Goal: Information Seeking & Learning: Check status

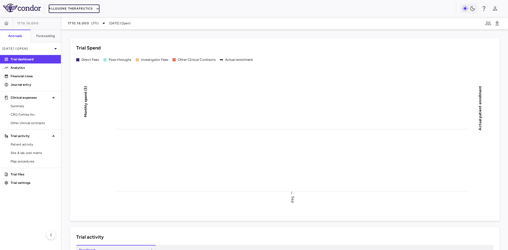
click at [68, 9] on button "Allogene Therapeutics" at bounding box center [74, 8] width 51 height 8
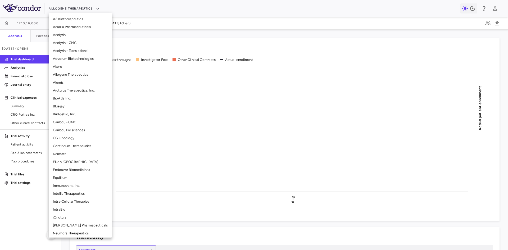
click at [62, 81] on li "Alumis" at bounding box center [80, 83] width 63 height 8
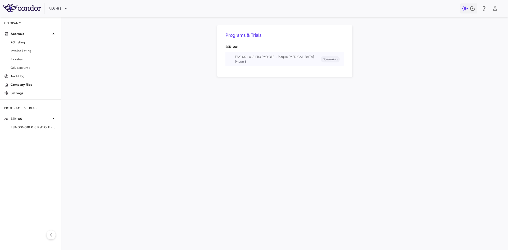
click at [246, 58] on span "ESK-001-018 Ph3 PsO OLE • Plaque Psoriasis" at bounding box center [278, 57] width 86 height 5
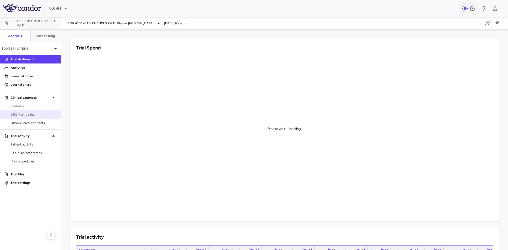
click at [28, 114] on span "CRO Fortrea Inc." at bounding box center [34, 114] width 46 height 5
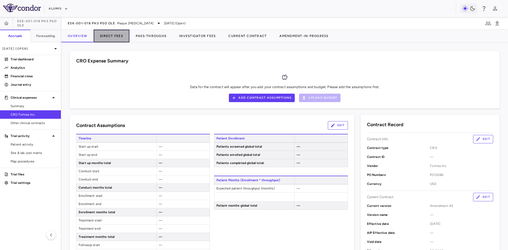
click at [107, 36] on button "Direct Fees" at bounding box center [112, 36] width 36 height 13
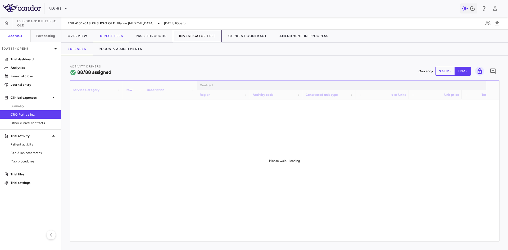
click at [203, 34] on button "Investigator Fees" at bounding box center [197, 36] width 49 height 13
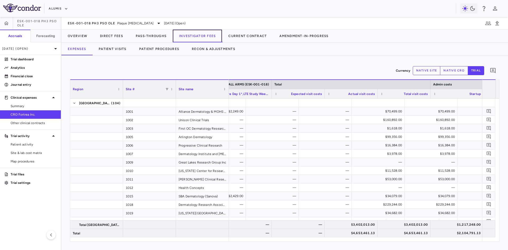
scroll to position [0, 1022]
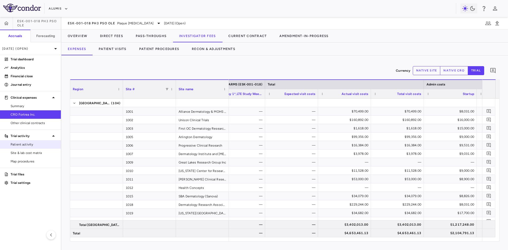
click at [34, 144] on span "Patient activity" at bounding box center [34, 144] width 46 height 5
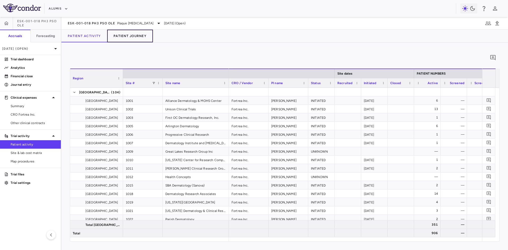
click at [136, 37] on button "Patient Journey" at bounding box center [130, 36] width 46 height 13
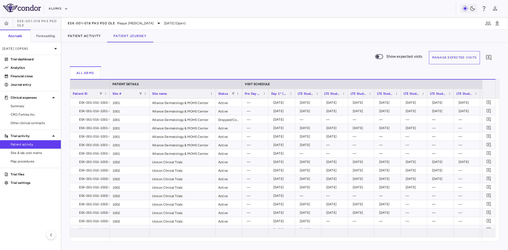
click at [459, 59] on button "Manage Expected Visits" at bounding box center [454, 57] width 51 height 13
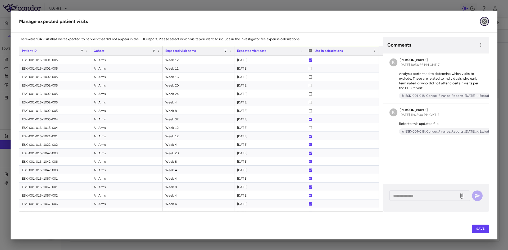
click at [484, 21] on icon "button" at bounding box center [484, 21] width 6 height 6
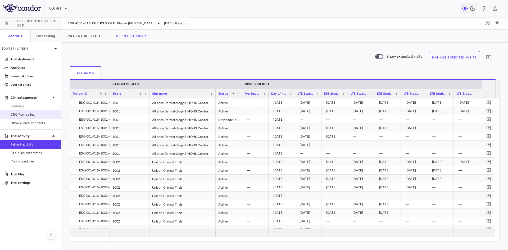
click at [34, 116] on span "CRO Fortrea Inc." at bounding box center [34, 114] width 46 height 5
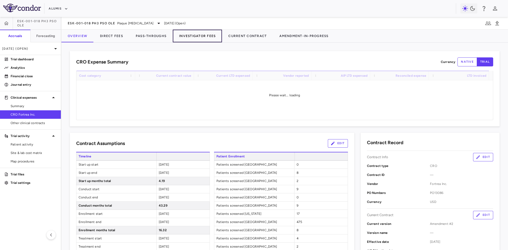
click at [196, 38] on button "Investigator Fees" at bounding box center [197, 36] width 49 height 13
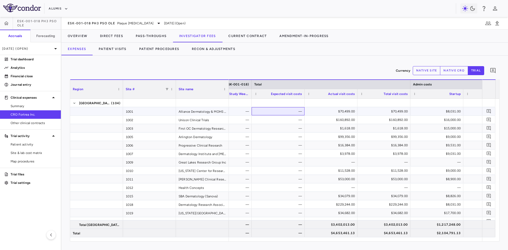
click at [286, 115] on div "—" at bounding box center [279, 111] width 46 height 8
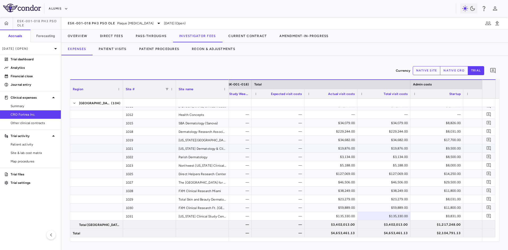
click at [285, 149] on div "—" at bounding box center [279, 148] width 46 height 8
click at [109, 51] on button "Patient Visits" at bounding box center [112, 49] width 40 height 13
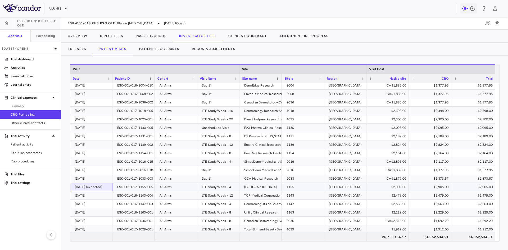
click at [98, 185] on div "2025-06-24 (expected)" at bounding box center [92, 187] width 35 height 8
click at [124, 188] on div "ESK-001-017-1155-005" at bounding box center [135, 187] width 36 height 8
click at [88, 189] on div "2025-06-24 (expected)" at bounding box center [92, 187] width 35 height 8
click at [227, 187] on div "LTE Study Week - 4" at bounding box center [219, 187] width 35 height 8
click at [345, 187] on div "United States" at bounding box center [346, 187] width 35 height 8
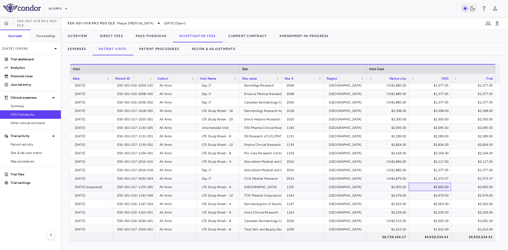
click at [434, 186] on div "$2,905.00" at bounding box center [431, 187] width 35 height 8
click at [475, 185] on div "$2,905.00" at bounding box center [474, 187] width 37 height 8
click at [75, 47] on button "Expenses" at bounding box center [76, 49] width 31 height 13
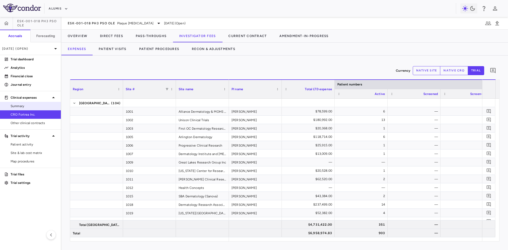
click at [26, 106] on span "Summary" at bounding box center [34, 106] width 46 height 5
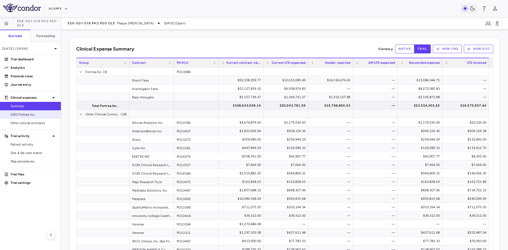
click at [34, 115] on span "CRO Fortrea Inc." at bounding box center [34, 114] width 46 height 5
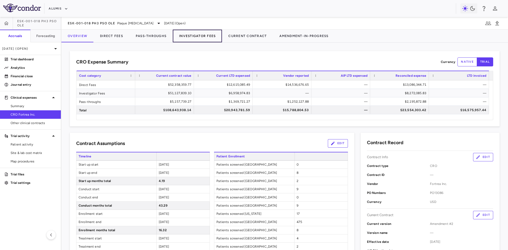
click at [189, 35] on button "Investigator Fees" at bounding box center [197, 36] width 49 height 13
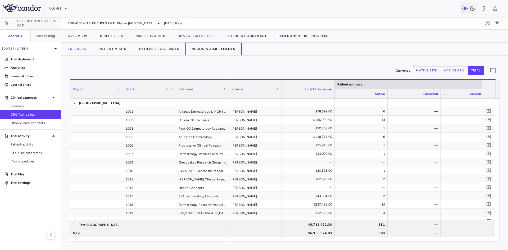
click at [202, 50] on button "Recon & Adjustments" at bounding box center [213, 49] width 56 height 13
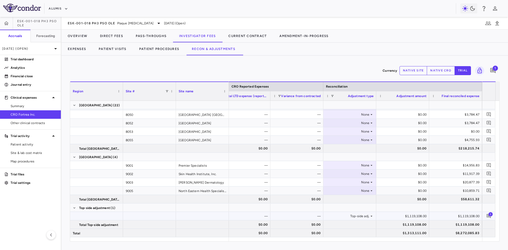
click at [493, 216] on div "1" at bounding box center [488, 216] width 11 height 11
click at [490, 216] on span "1" at bounding box center [490, 214] width 4 height 4
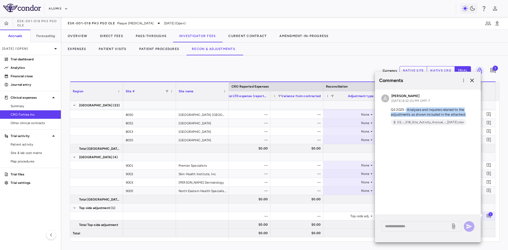
drag, startPoint x: 407, startPoint y: 108, endPoint x: 472, endPoint y: 114, distance: 64.9
click at [472, 114] on p "Q3 2025 - Analyses and inquiries related to the adjustments as shown included i…" at bounding box center [427, 112] width 93 height 10
click at [439, 108] on p "Q3 2025 - Analyses and inquiries related to the adjustments as shown included i…" at bounding box center [427, 112] width 93 height 10
click at [427, 120] on span "03_-_018_Site_Activity_Accrual_-_09.30.25.xlsx" at bounding box center [430, 122] width 71 height 5
click at [473, 80] on icon "button" at bounding box center [472, 80] width 6 height 6
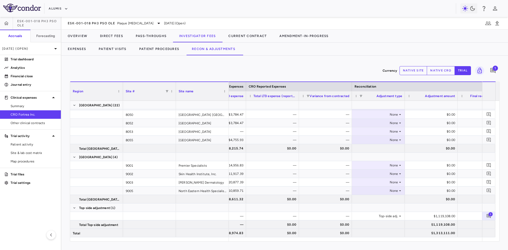
scroll to position [0, 298]
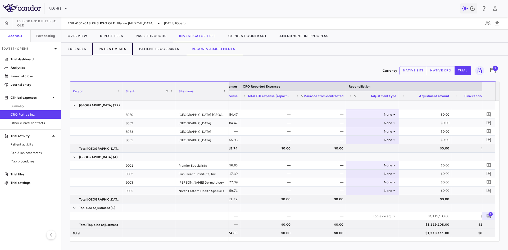
click at [118, 47] on button "Patient Visits" at bounding box center [112, 49] width 40 height 13
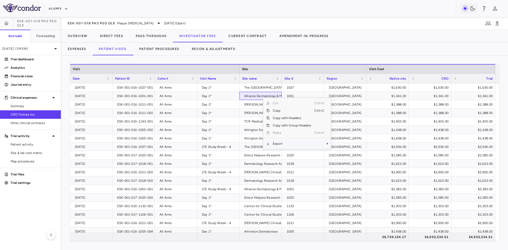
click at [292, 144] on span "Export" at bounding box center [292, 143] width 45 height 7
click at [351, 146] on span "CSV Export" at bounding box center [348, 145] width 25 height 7
click at [75, 50] on button "Expenses" at bounding box center [76, 49] width 31 height 13
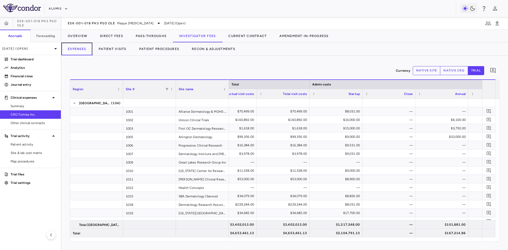
scroll to position [0, 1211]
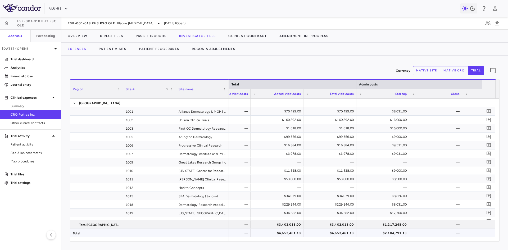
click at [294, 232] on div "$4,653,461.13" at bounding box center [278, 233] width 46 height 8
click at [339, 235] on div "$4,653,461.13" at bounding box center [331, 233] width 46 height 8
click at [80, 35] on button "Overview" at bounding box center [77, 36] width 32 height 13
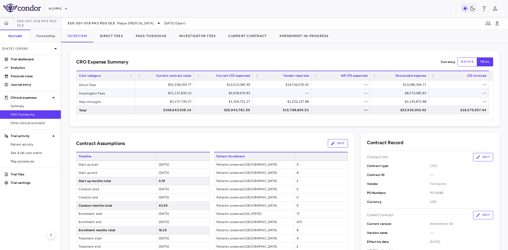
click at [216, 95] on div "$6,958,974.83" at bounding box center [224, 93] width 51 height 8
click at [107, 36] on button "Direct Fees" at bounding box center [112, 36] width 36 height 13
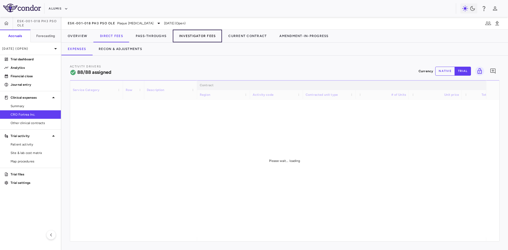
click at [209, 37] on button "Investigator Fees" at bounding box center [197, 36] width 49 height 13
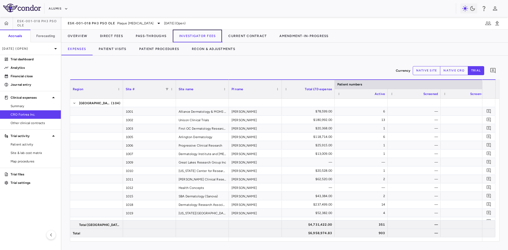
scroll to position [0, 40]
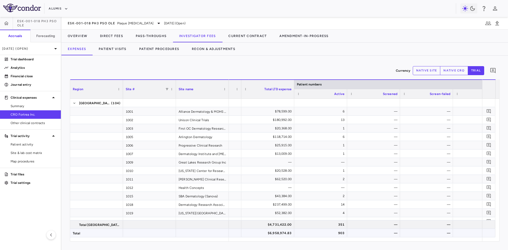
click at [278, 234] on div "$6,958,974.83" at bounding box center [269, 233] width 46 height 8
click at [303, 233] on span "Export" at bounding box center [307, 235] width 45 height 7
click at [364, 230] on span "CSV Export" at bounding box center [364, 228] width 25 height 7
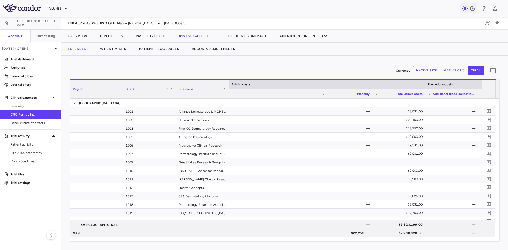
scroll to position [0, 1500]
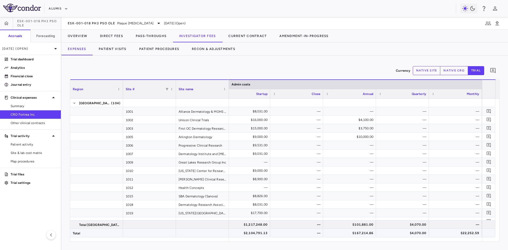
drag, startPoint x: 255, startPoint y: 233, endPoint x: 260, endPoint y: 227, distance: 7.4
click at [255, 233] on div "$2,104,791.13" at bounding box center [245, 233] width 46 height 8
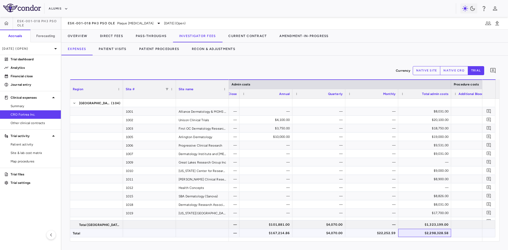
click at [435, 232] on div "$2,298,328.58" at bounding box center [426, 233] width 46 height 8
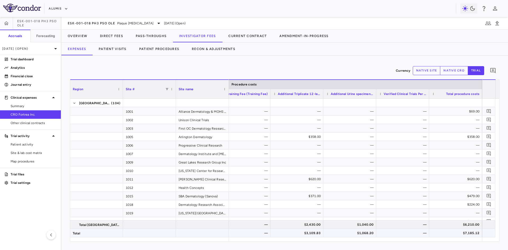
click at [465, 233] on div "$7,185.12" at bounding box center [457, 233] width 46 height 8
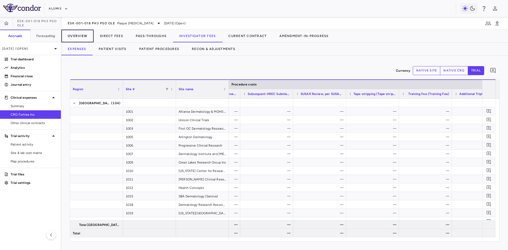
click at [82, 35] on button "Overview" at bounding box center [77, 36] width 32 height 13
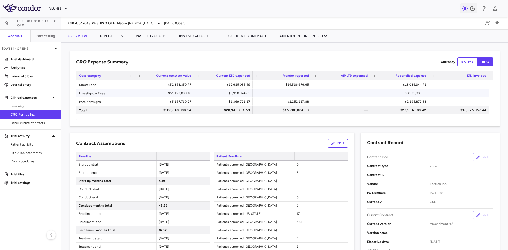
click at [236, 92] on div "$6,958,974.83" at bounding box center [224, 93] width 51 height 8
click at [419, 95] on div "$8,272,085.83" at bounding box center [400, 93] width 51 height 8
click at [236, 93] on div "$6,958,974.83" at bounding box center [224, 93] width 51 height 8
click at [202, 35] on button "Investigator Fees" at bounding box center [197, 36] width 49 height 13
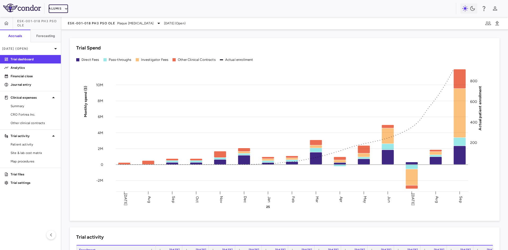
click at [65, 7] on icon "button" at bounding box center [66, 8] width 5 height 5
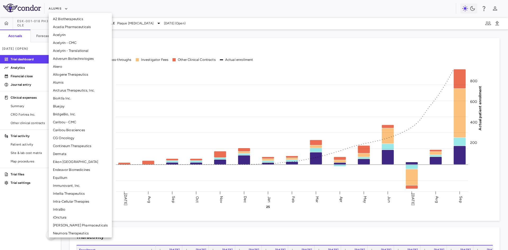
click at [69, 92] on li "Arcturus Therapeutics, Inc." at bounding box center [80, 91] width 63 height 8
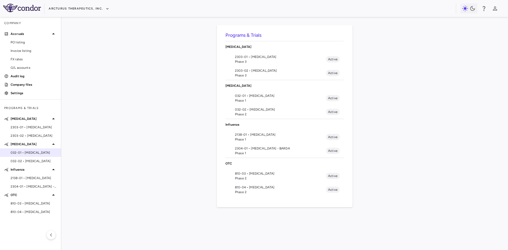
click at [33, 153] on span "032-01 • Cystic Fibrosis" at bounding box center [34, 152] width 46 height 5
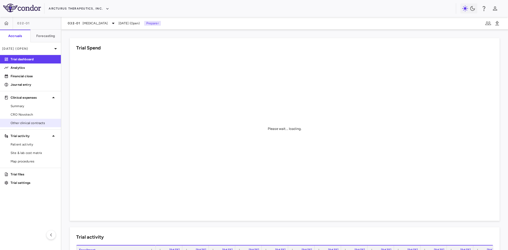
click at [39, 126] on link "Other clinical contracts" at bounding box center [30, 123] width 61 height 8
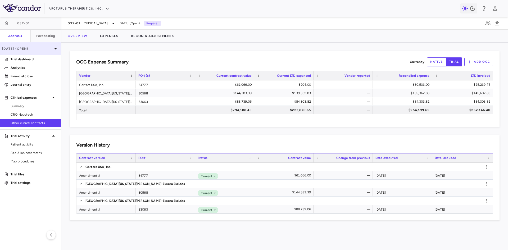
click at [35, 49] on p "Jun 2025 (Open)" at bounding box center [27, 48] width 50 height 5
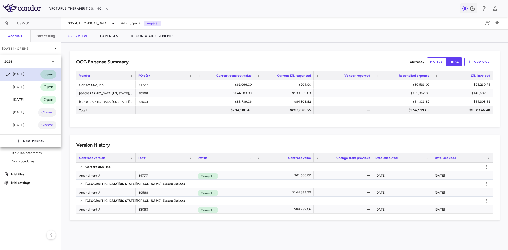
click at [20, 74] on div "Jun 2025" at bounding box center [14, 74] width 20 height 6
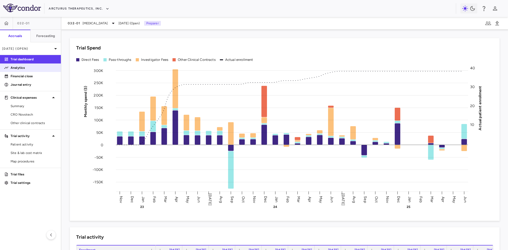
click at [24, 69] on p "Analytics" at bounding box center [34, 67] width 46 height 5
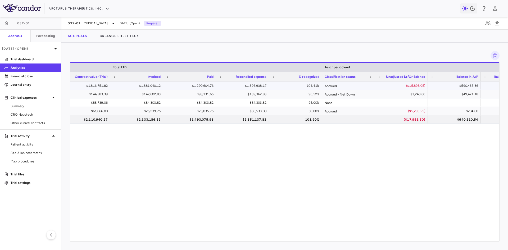
click at [390, 86] on div "($15,898.05)" at bounding box center [403, 86] width 46 height 8
click at [391, 93] on div "$3,240.00" at bounding box center [403, 94] width 46 height 8
click at [392, 112] on div "($5,293.25)" at bounding box center [403, 111] width 46 height 8
click at [392, 121] on div "($17,951.30)" at bounding box center [403, 119] width 46 height 8
click at [400, 93] on div "$3,240.00" at bounding box center [403, 94] width 46 height 8
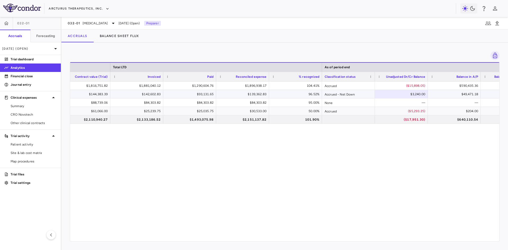
click at [144, 96] on div "$142,602.83" at bounding box center [138, 94] width 46 height 8
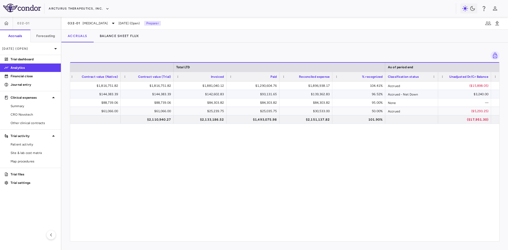
click at [211, 95] on div "$142,602.83" at bounding box center [201, 94] width 46 height 8
click at [304, 97] on div "$139,362.83" at bounding box center [307, 94] width 46 height 8
click at [472, 94] on div "$3,240.00" at bounding box center [466, 94] width 46 height 8
click at [37, 75] on p "Financial close" at bounding box center [34, 76] width 46 height 5
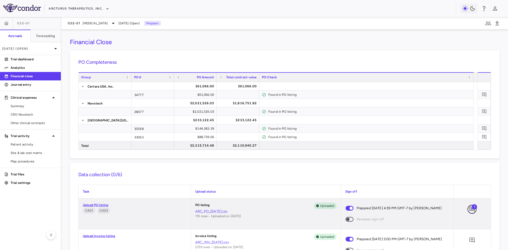
click at [470, 209] on span "1" at bounding box center [472, 209] width 9 height 9
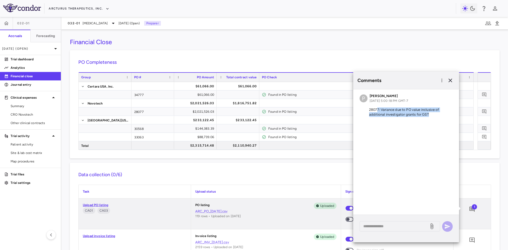
drag, startPoint x: 378, startPoint y: 111, endPoint x: 444, endPoint y: 119, distance: 66.4
click at [444, 118] on div "P Patrick Vogt Jul 14, 2025, 5:00:18 PM GMT-7 28077: Variance due to PO value i…" at bounding box center [406, 106] width 106 height 34
click at [397, 142] on div "P Patrick Vogt Jul 14, 2025, 5:00:18 PM GMT-7 28077: Variance due to PO value i…" at bounding box center [406, 151] width 106 height 125
click at [383, 115] on p "28077: Variance due to PO value inclusive of additional investigator grants for…" at bounding box center [406, 112] width 93 height 10
click at [367, 107] on p "28077: Variance due to PO value inclusive of additional investigator grants for…" at bounding box center [406, 112] width 93 height 10
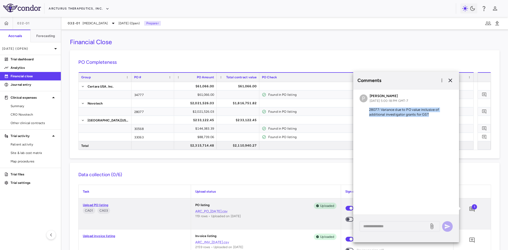
drag, startPoint x: 368, startPoint y: 109, endPoint x: 446, endPoint y: 118, distance: 78.0
click at [446, 118] on div "P Patrick Vogt Jul 14, 2025, 5:00:18 PM GMT-7 28077: Variance due to PO value i…" at bounding box center [406, 106] width 106 height 34
click at [428, 114] on p "28077: Variance due to PO value inclusive of additional investigator grants for…" at bounding box center [406, 112] width 93 height 10
drag, startPoint x: 428, startPoint y: 115, endPoint x: 366, endPoint y: 109, distance: 63.0
click at [366, 109] on p "28077: Variance due to PO value inclusive of additional investigator grants for…" at bounding box center [406, 112] width 93 height 10
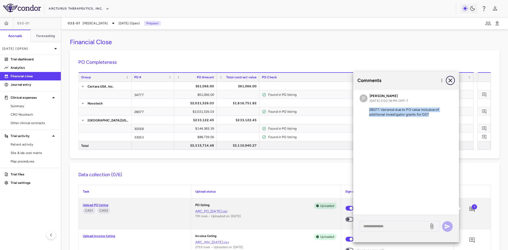
click at [452, 79] on icon "button" at bounding box center [450, 80] width 6 height 6
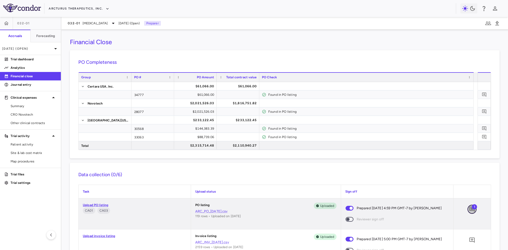
click at [469, 208] on icon "Add comment" at bounding box center [472, 209] width 6 height 6
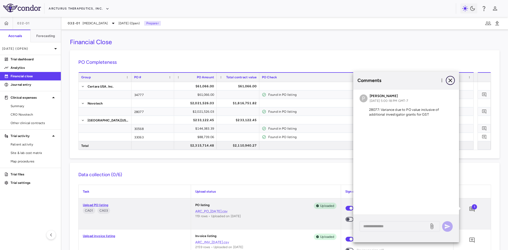
click at [452, 82] on icon "button" at bounding box center [451, 81] width 4 height 4
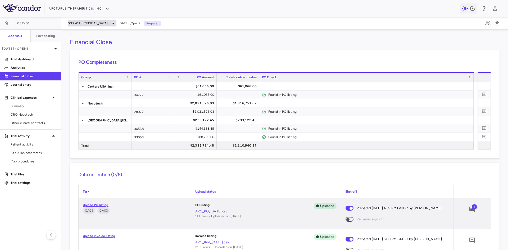
click at [93, 21] on span "Cystic Fibrosis" at bounding box center [95, 23] width 25 height 5
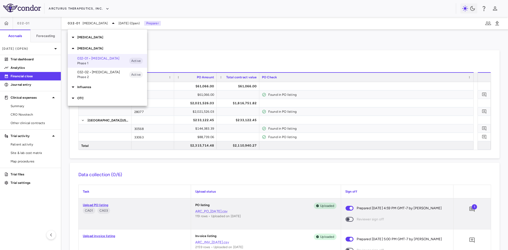
click at [88, 76] on span "Phase 2" at bounding box center [103, 77] width 52 height 5
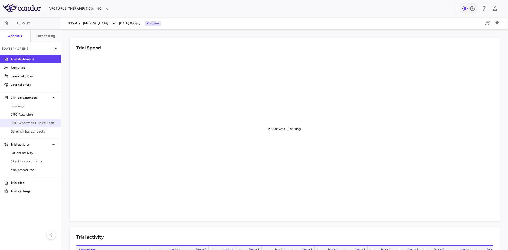
click at [40, 123] on span "CRO Worldwide Clinical Trials" at bounding box center [34, 123] width 46 height 5
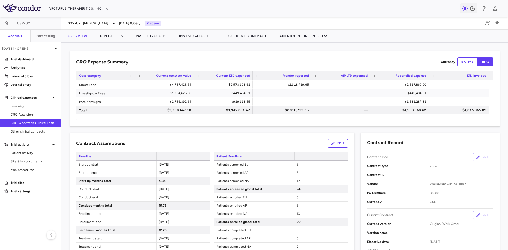
scroll to position [26, 0]
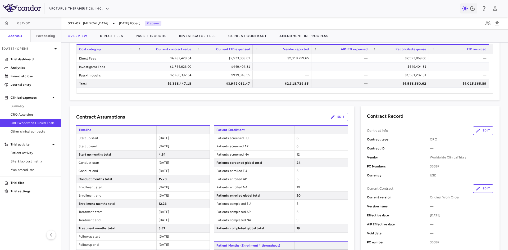
click at [480, 129] on button "Edit" at bounding box center [483, 130] width 20 height 8
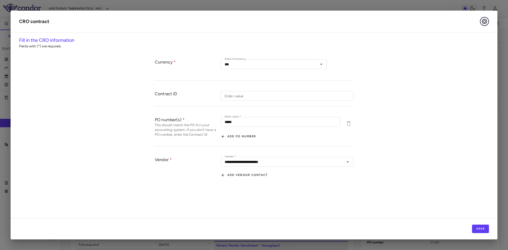
click at [485, 20] on icon "button" at bounding box center [484, 21] width 5 height 5
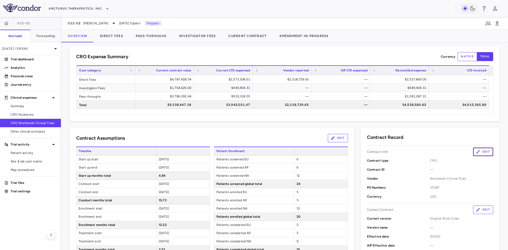
scroll to position [0, 0]
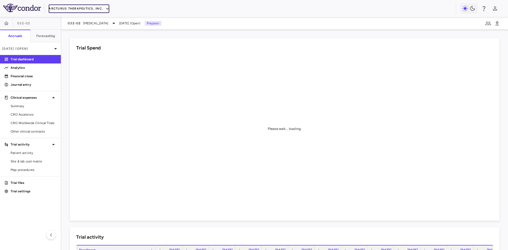
click at [101, 9] on button "Arcturus Therapeutics, Inc." at bounding box center [79, 8] width 61 height 8
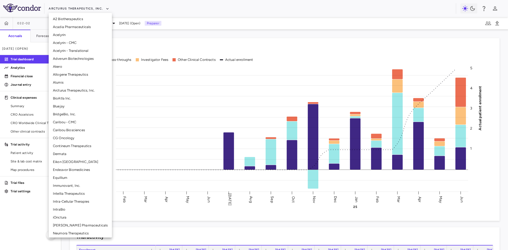
click at [70, 74] on li "Allogene Therapeutics" at bounding box center [80, 75] width 63 height 8
